Goal: Browse casually: Explore the website without a specific task or goal

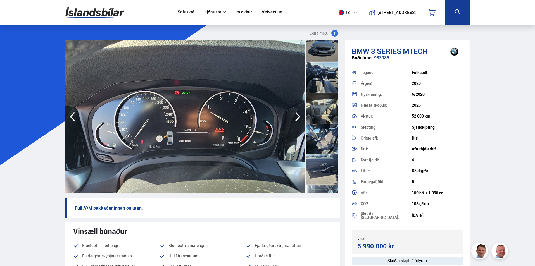
click at [295, 111] on icon "button" at bounding box center [297, 116] width 11 height 13
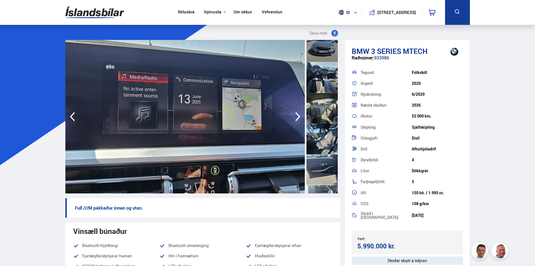
click at [295, 111] on icon "button" at bounding box center [297, 116] width 11 height 13
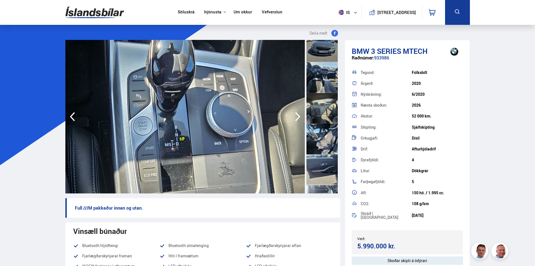
click at [295, 111] on icon "button" at bounding box center [297, 116] width 11 height 13
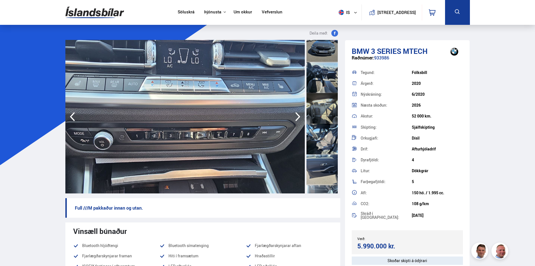
click at [295, 111] on icon "button" at bounding box center [297, 116] width 11 height 13
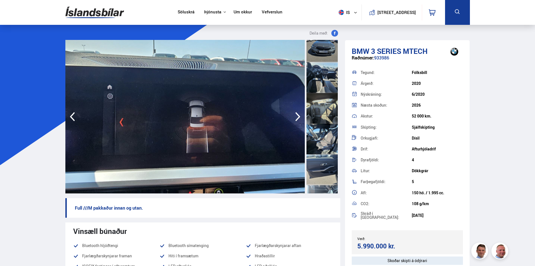
click at [295, 111] on icon "button" at bounding box center [297, 116] width 11 height 13
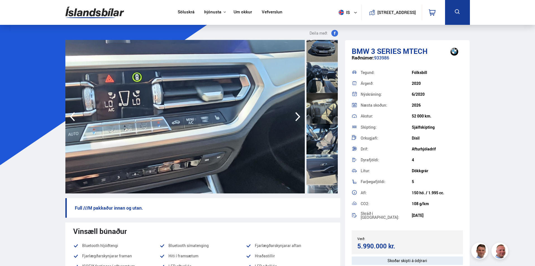
click at [295, 111] on icon "button" at bounding box center [297, 116] width 11 height 13
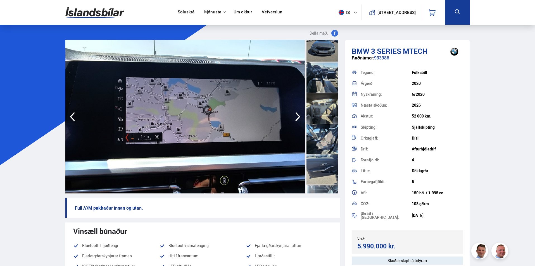
click at [295, 111] on icon "button" at bounding box center [297, 116] width 11 height 13
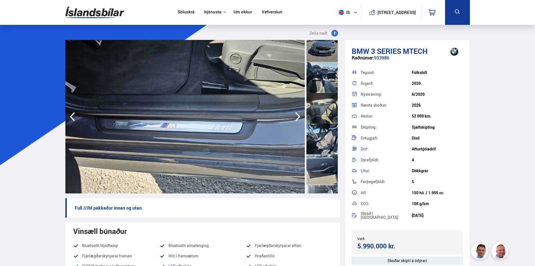
click at [295, 111] on icon "button" at bounding box center [297, 116] width 11 height 13
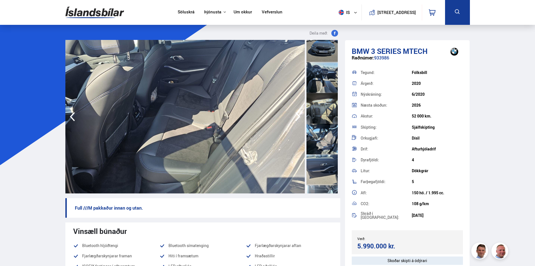
click at [295, 111] on icon "button" at bounding box center [297, 116] width 11 height 13
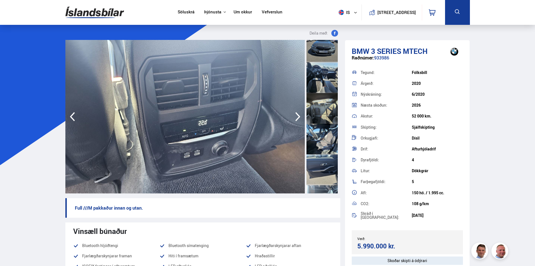
click at [295, 111] on icon "button" at bounding box center [297, 116] width 11 height 13
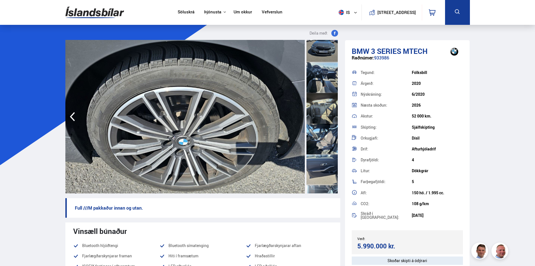
click at [295, 111] on img at bounding box center [184, 117] width 239 height 154
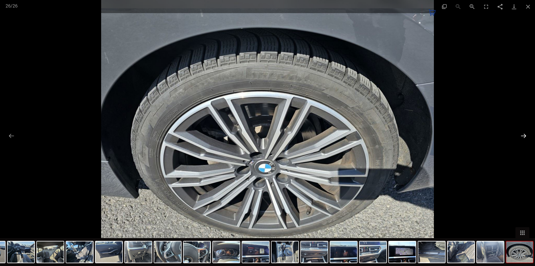
click at [525, 138] on button "Next slide" at bounding box center [523, 135] width 12 height 11
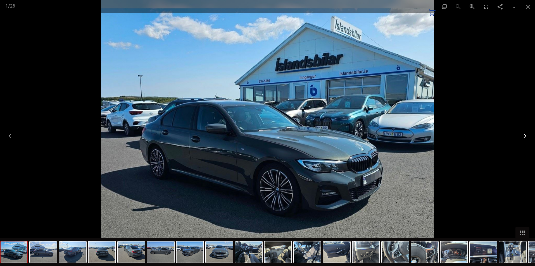
click at [525, 138] on button "Next slide" at bounding box center [523, 135] width 12 height 11
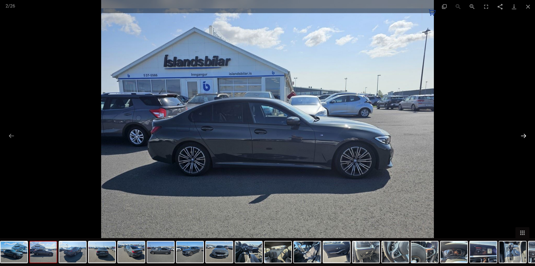
click at [525, 138] on button "Next slide" at bounding box center [523, 135] width 12 height 11
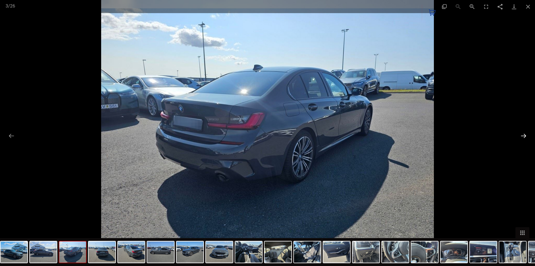
click at [525, 138] on button "Next slide" at bounding box center [523, 135] width 12 height 11
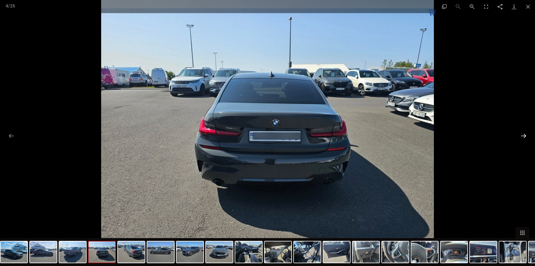
click at [525, 138] on button "Next slide" at bounding box center [523, 135] width 12 height 11
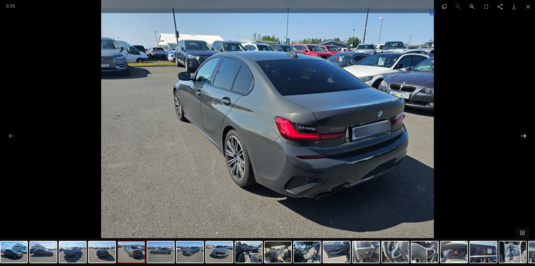
click at [525, 138] on button "Next slide" at bounding box center [523, 135] width 12 height 11
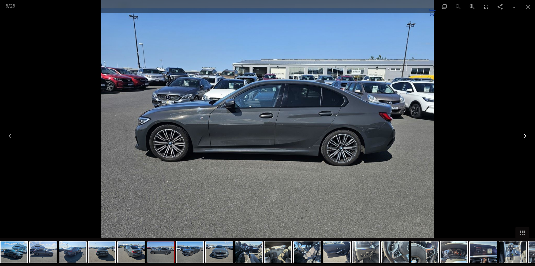
click at [525, 138] on button "Next slide" at bounding box center [523, 135] width 12 height 11
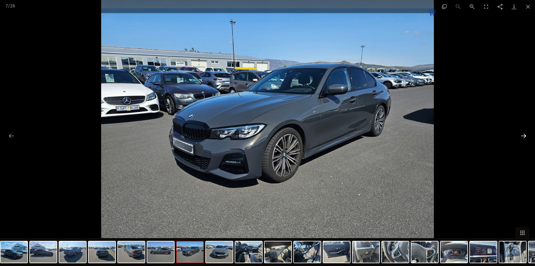
click at [525, 138] on button "Next slide" at bounding box center [523, 135] width 12 height 11
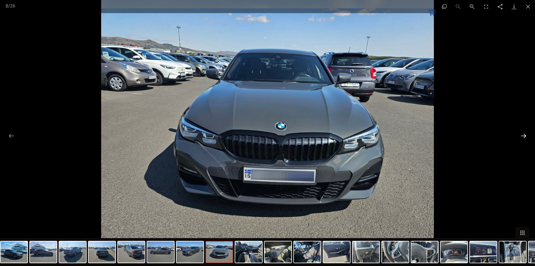
click at [525, 138] on button "Next slide" at bounding box center [523, 135] width 12 height 11
